Goal: Task Accomplishment & Management: Manage account settings

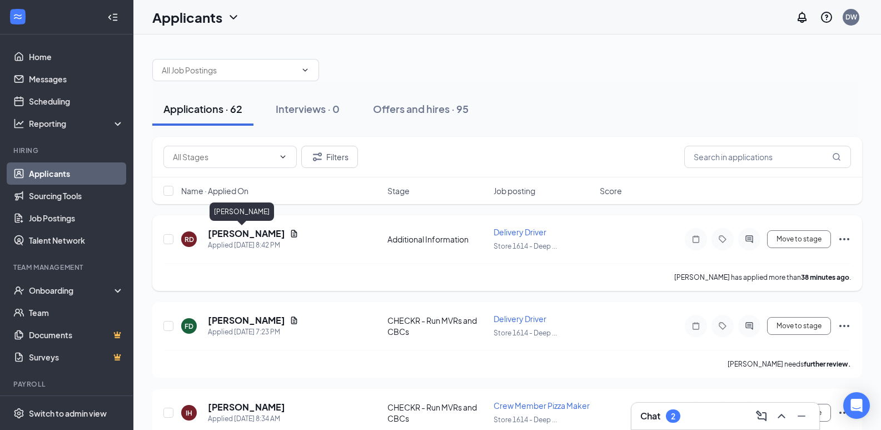
click at [252, 232] on h5 "[PERSON_NAME]" at bounding box center [246, 233] width 77 height 12
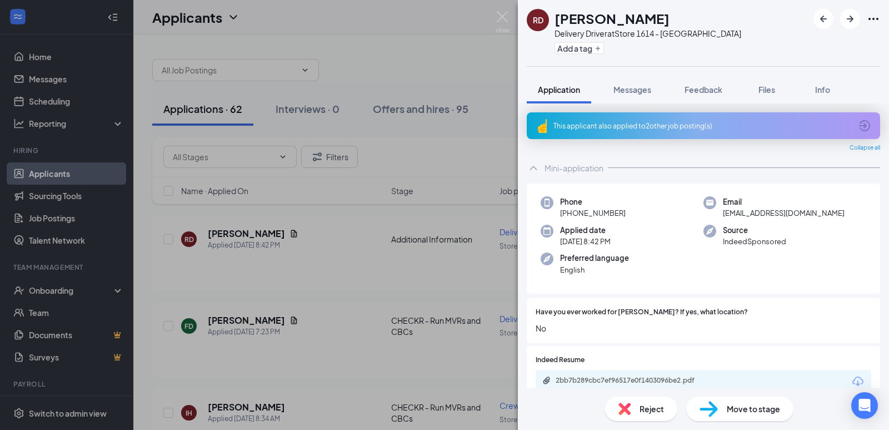
click at [287, 231] on div "RD [PERSON_NAME] Delivery Driver at Store [STREET_ADDRESS] Add a tag Applicatio…" at bounding box center [444, 215] width 889 height 430
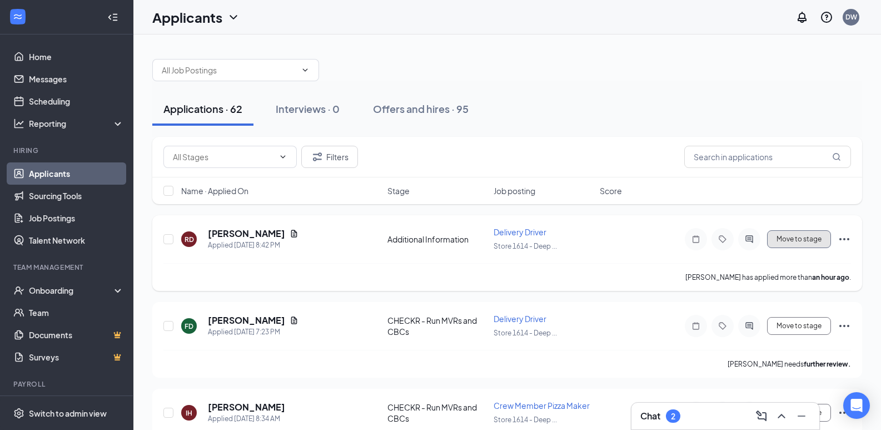
click at [802, 236] on button "Move to stage" at bounding box center [799, 239] width 64 height 18
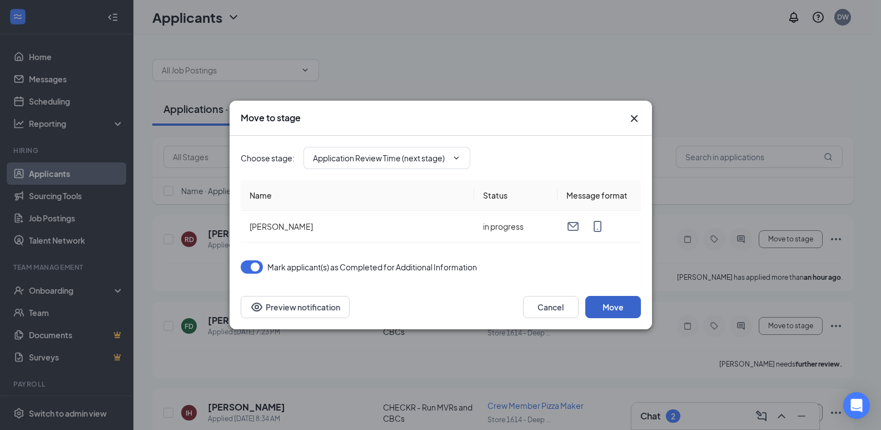
click at [614, 302] on button "Move" at bounding box center [613, 307] width 56 height 22
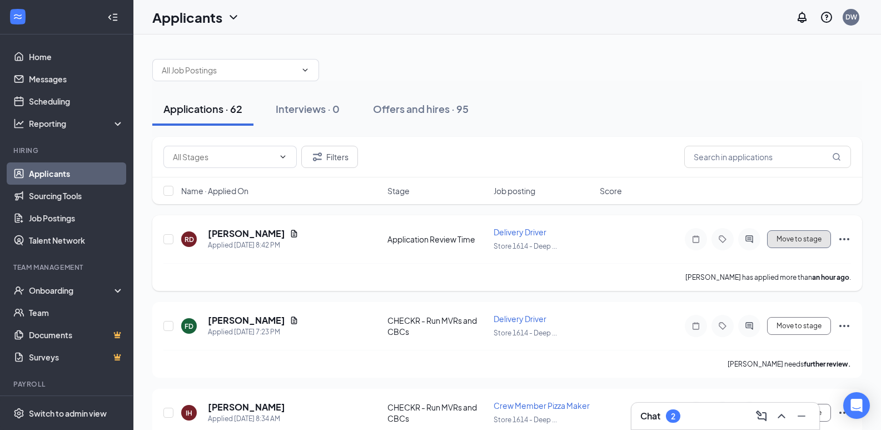
click at [791, 241] on button "Move to stage" at bounding box center [799, 239] width 64 height 18
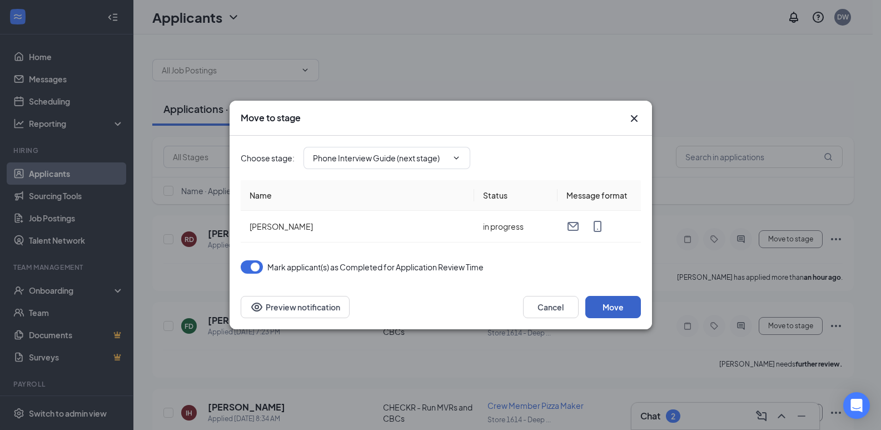
click at [608, 301] on button "Move" at bounding box center [613, 307] width 56 height 22
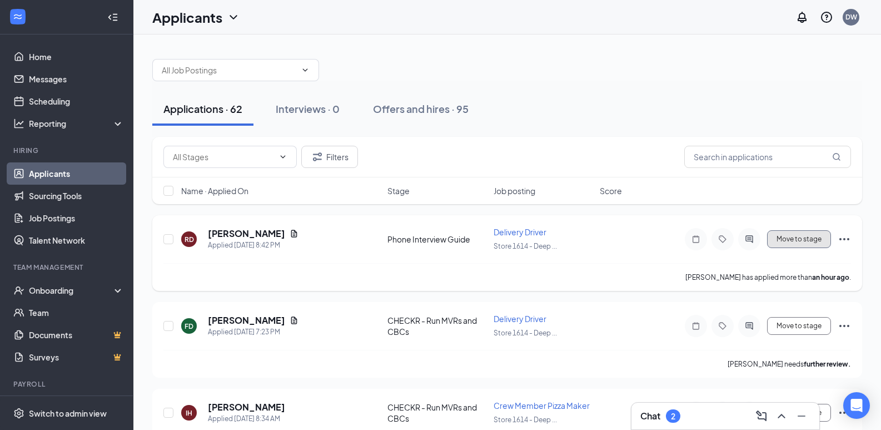
click at [789, 237] on button "Move to stage" at bounding box center [799, 239] width 64 height 18
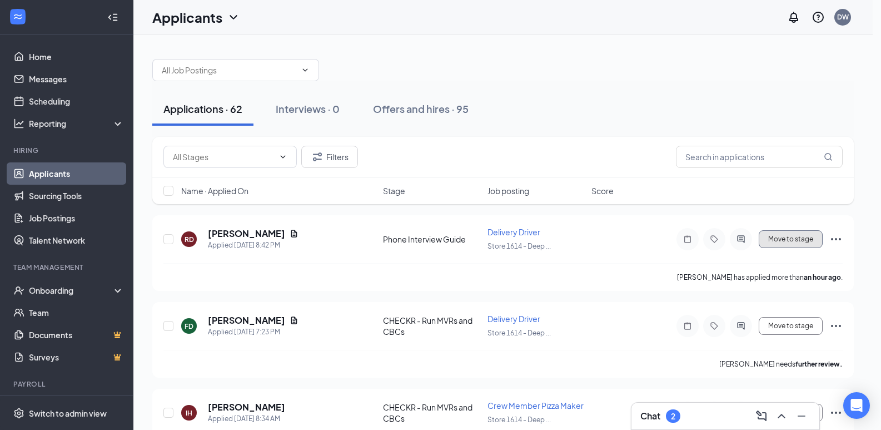
type input "CBC Question (next stage)"
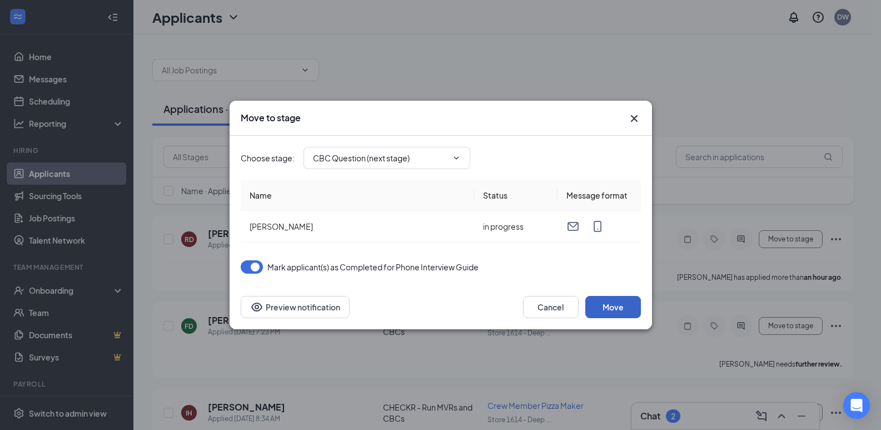
click at [618, 305] on button "Move" at bounding box center [613, 307] width 56 height 22
